Goal: Information Seeking & Learning: Learn about a topic

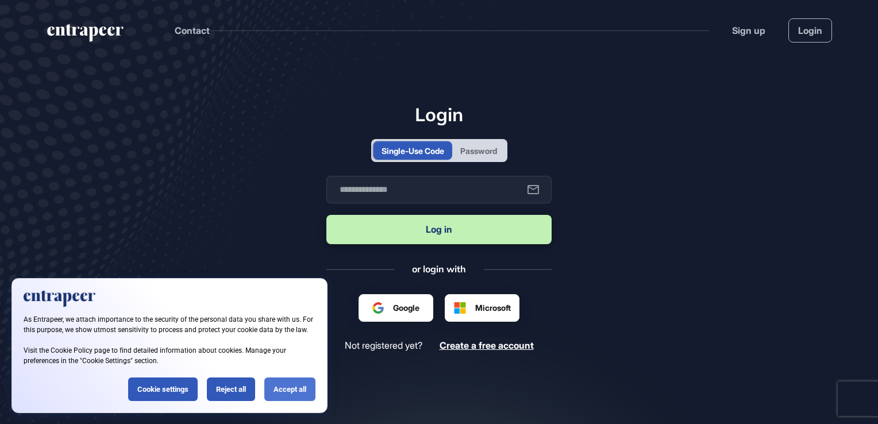
click at [280, 391] on div "Accept all" at bounding box center [289, 389] width 51 height 24
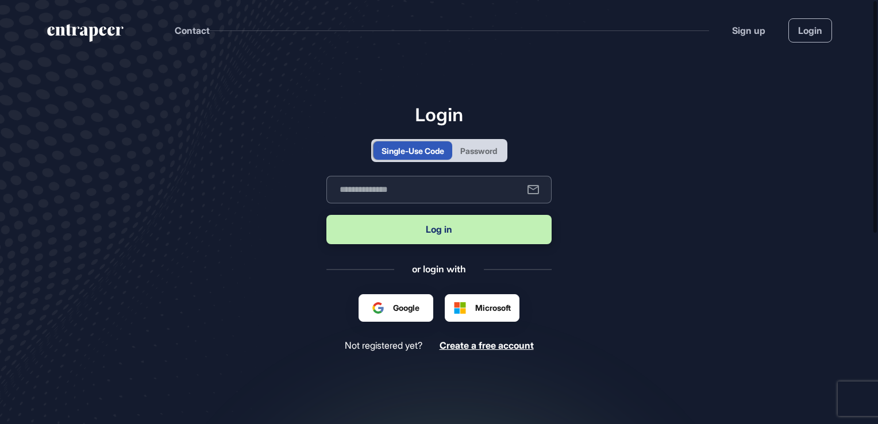
click at [413, 192] on input "text" at bounding box center [438, 190] width 225 height 28
type input "**********"
click at [468, 230] on button "Log in" at bounding box center [438, 229] width 225 height 29
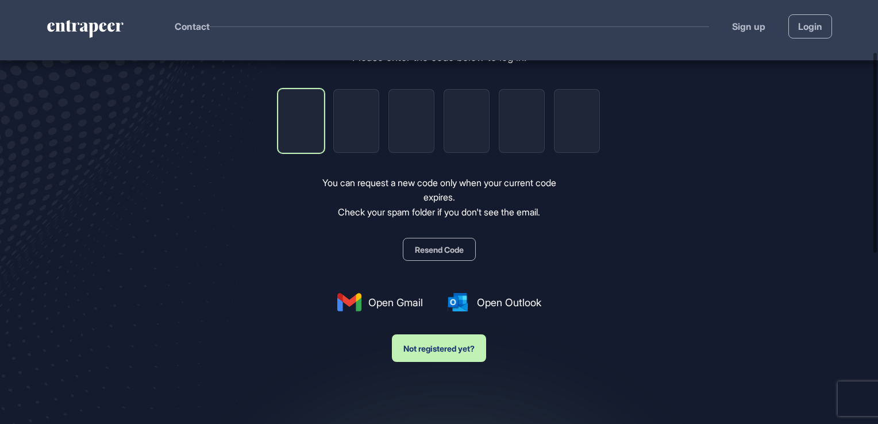
scroll to position [115, 0]
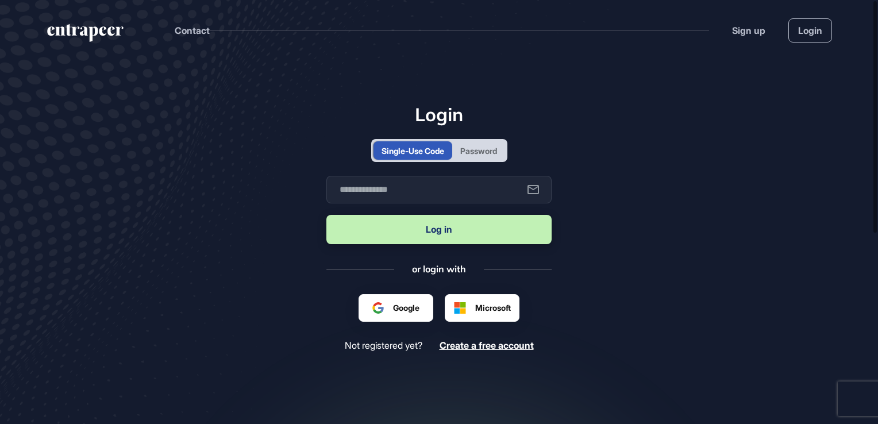
click at [478, 144] on div "Password" at bounding box center [478, 150] width 53 height 18
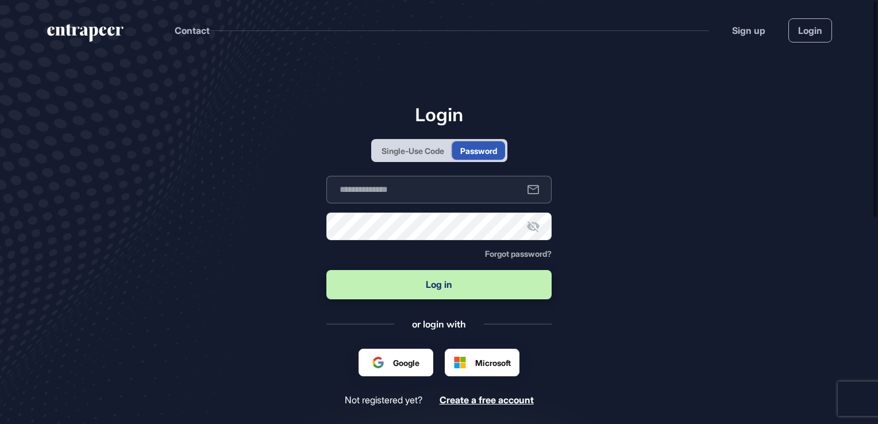
click at [427, 186] on input "text" at bounding box center [438, 190] width 225 height 28
type input "**********"
click at [531, 223] on icon at bounding box center [533, 226] width 14 height 14
click at [474, 282] on button "Log in" at bounding box center [438, 284] width 225 height 29
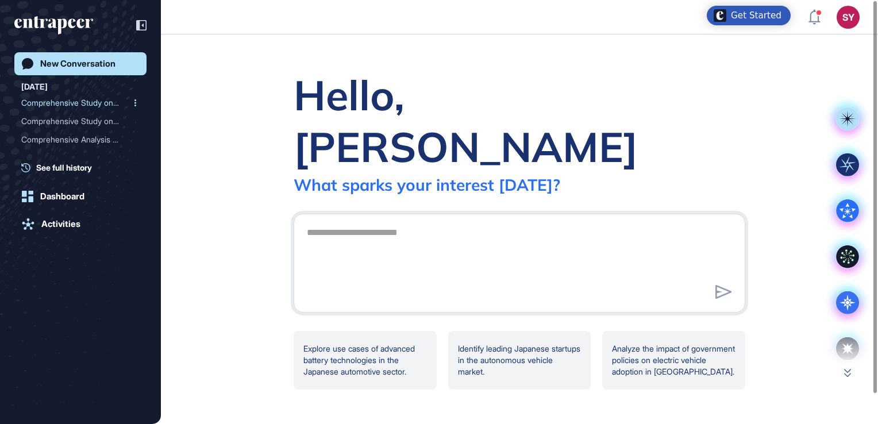
click at [62, 102] on div "Comprehensive Study on Ja..." at bounding box center [75, 103] width 109 height 18
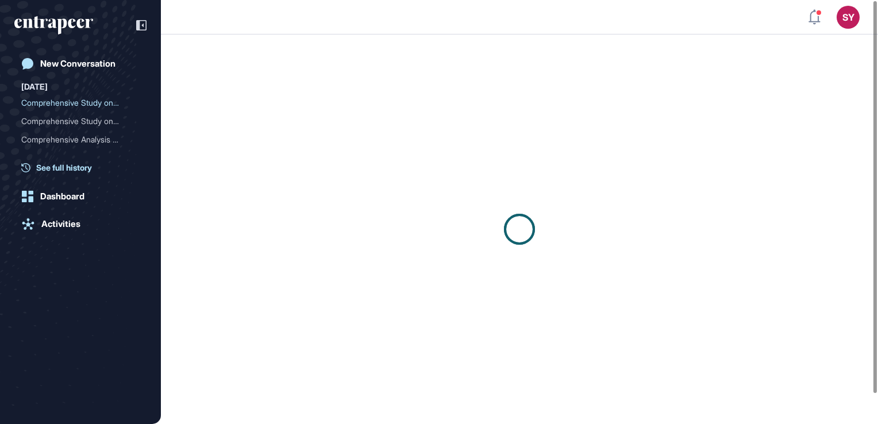
click at [63, 165] on span "See full history" at bounding box center [64, 167] width 56 height 12
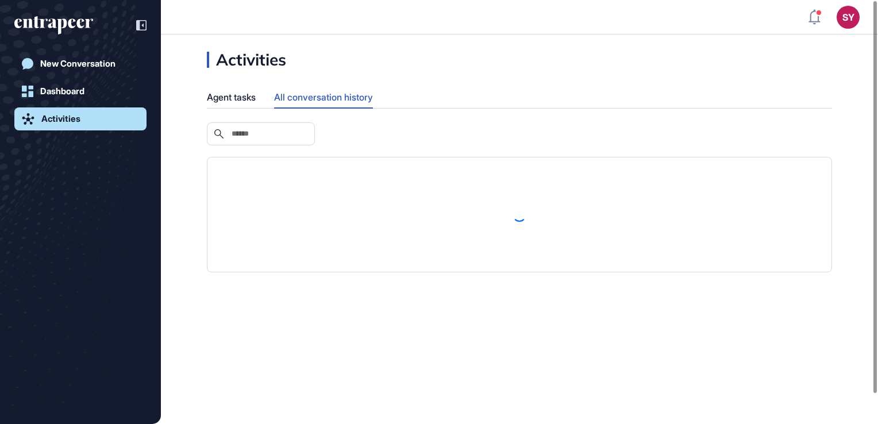
click at [64, 195] on div "New Conversation Dashboard Activities" at bounding box center [80, 223] width 132 height 343
